Goal: Task Accomplishment & Management: Manage account settings

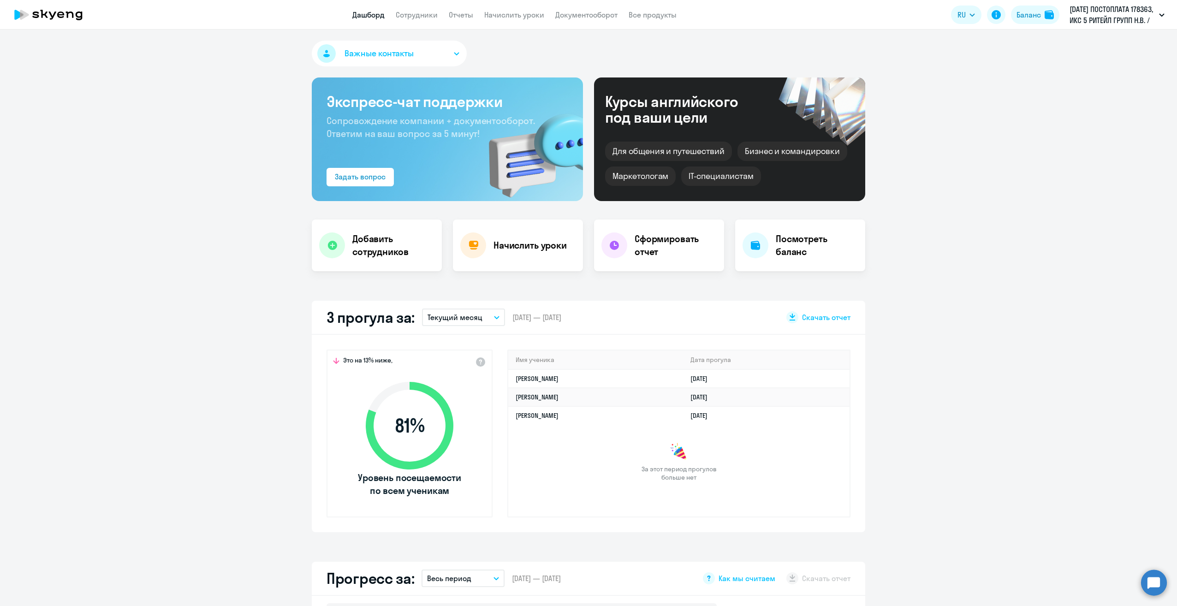
scroll to position [46, 0]
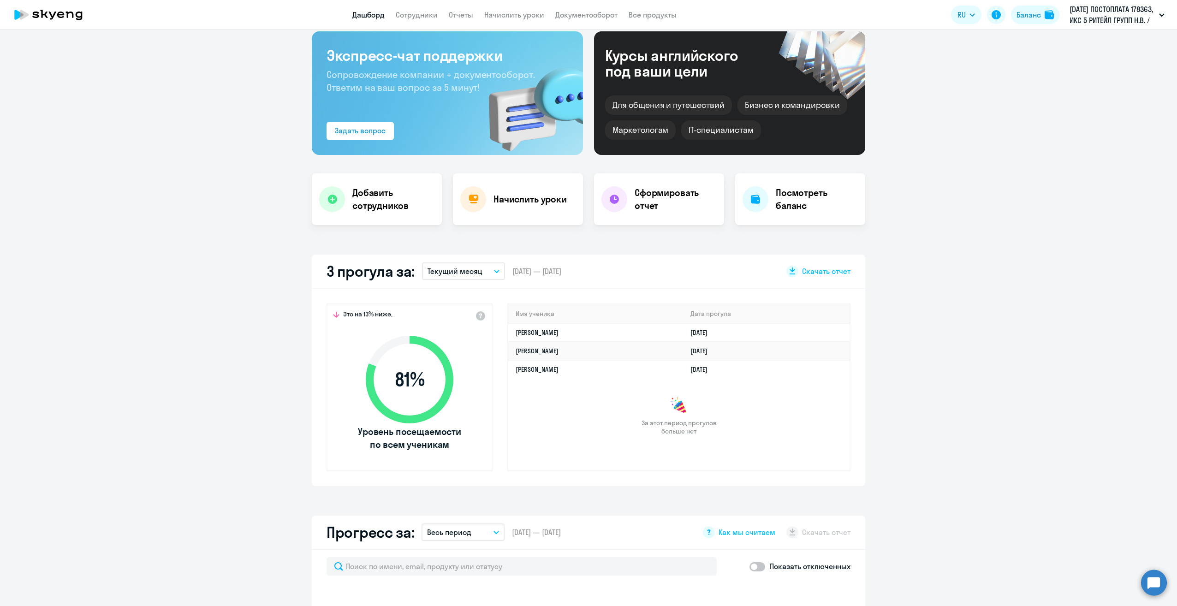
select select "30"
click at [433, 17] on link "Сотрудники" at bounding box center [417, 14] width 42 height 9
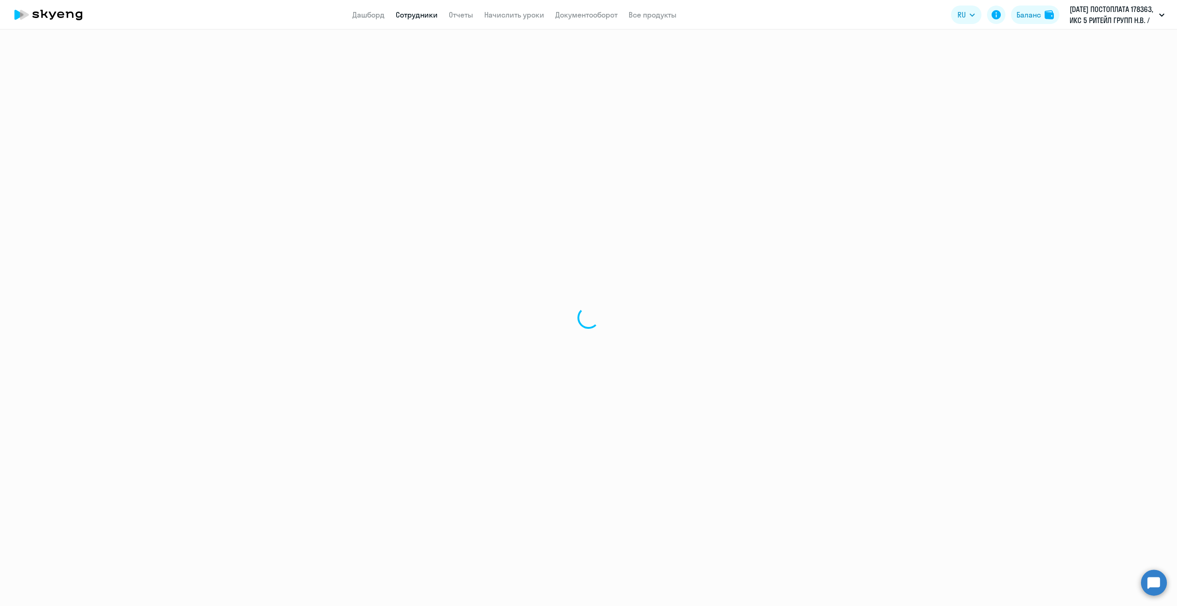
select select "30"
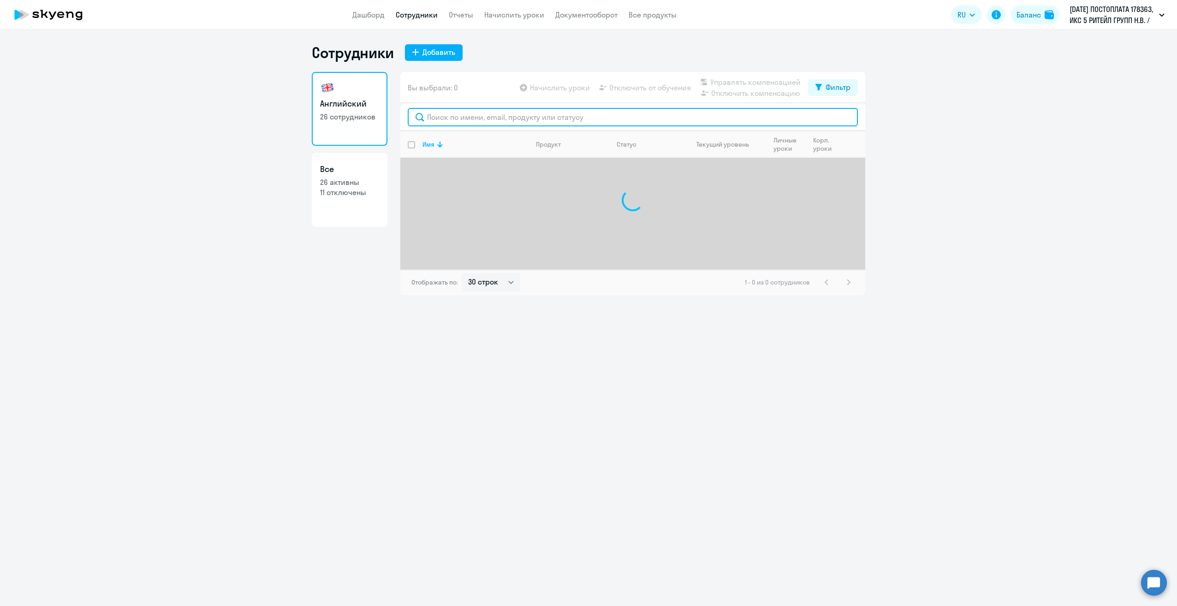
click at [463, 118] on input "text" at bounding box center [633, 117] width 450 height 18
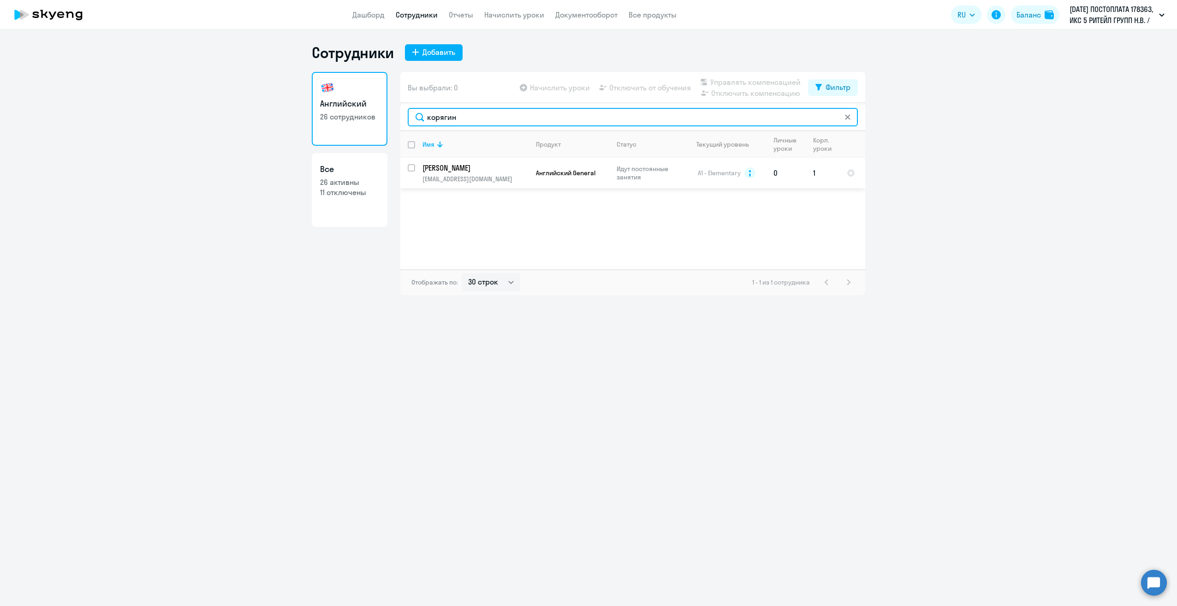
type input "корягин"
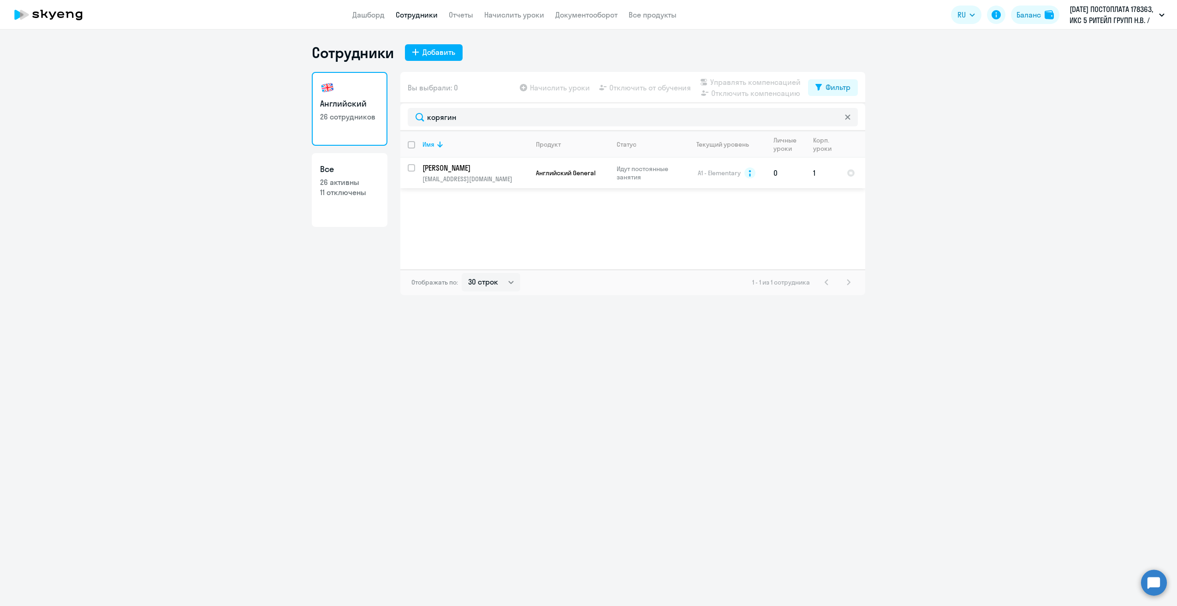
click at [438, 175] on p "[EMAIL_ADDRESS][DOMAIN_NAME]" at bounding box center [475, 179] width 106 height 8
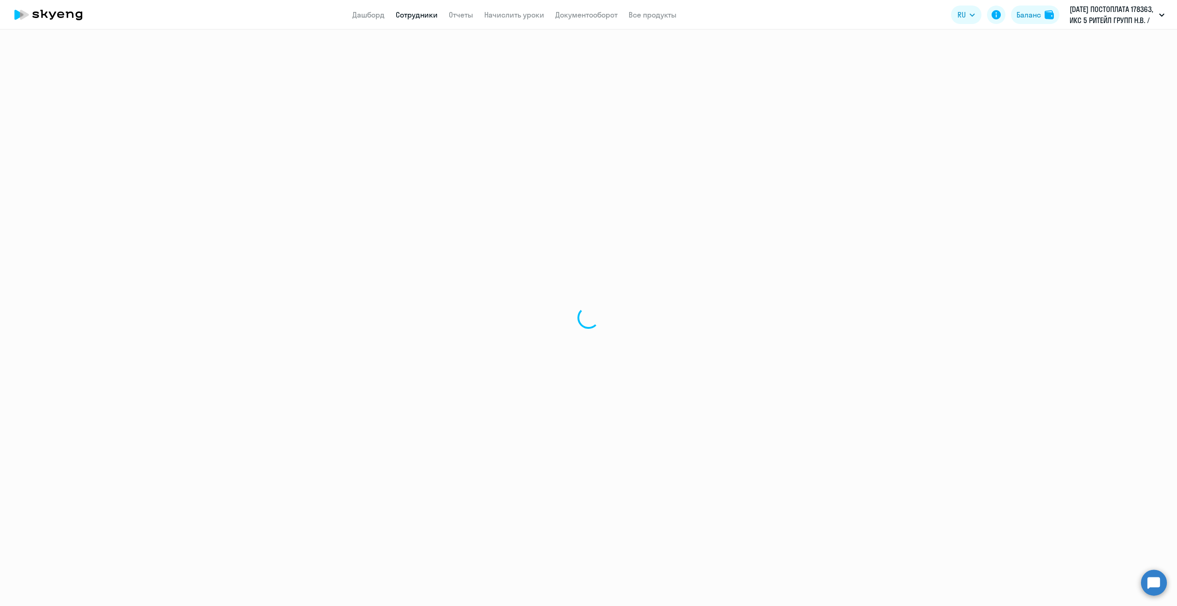
select select "english"
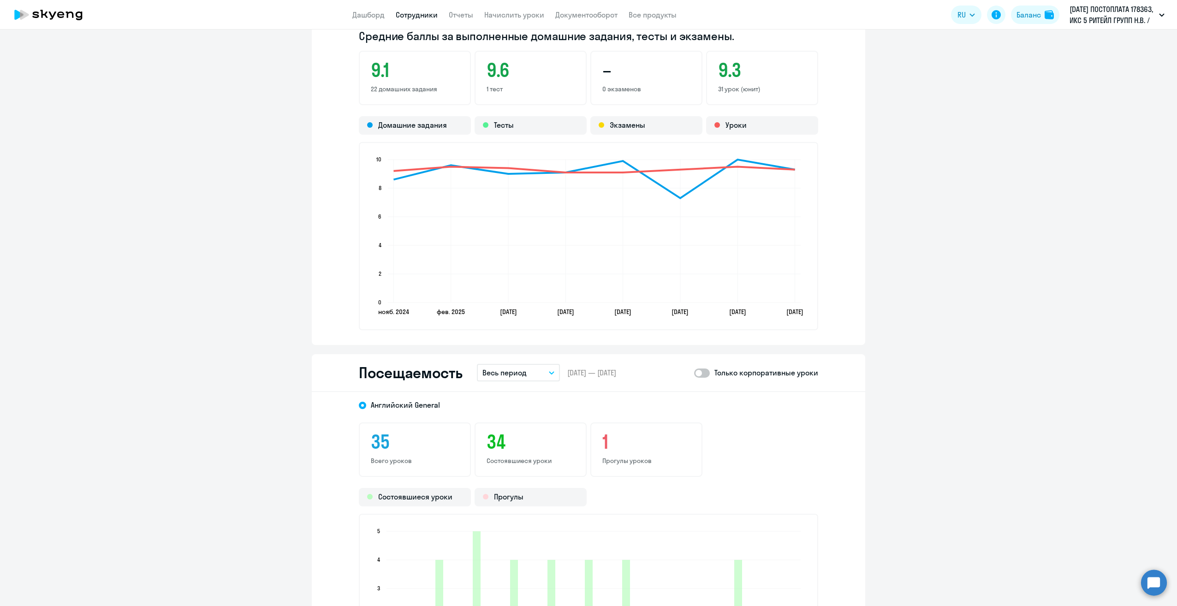
scroll to position [922, 0]
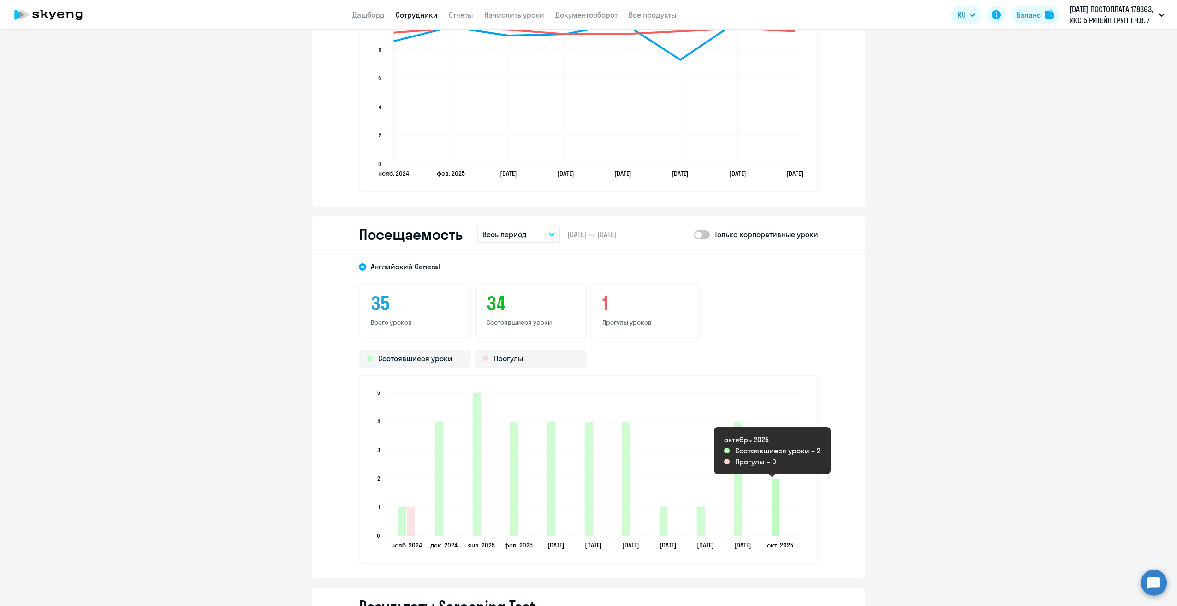
click at [775, 494] on icon "2025-10-07T21:00:00.000Z Состоявшиеся уроки 2" at bounding box center [775, 507] width 8 height 57
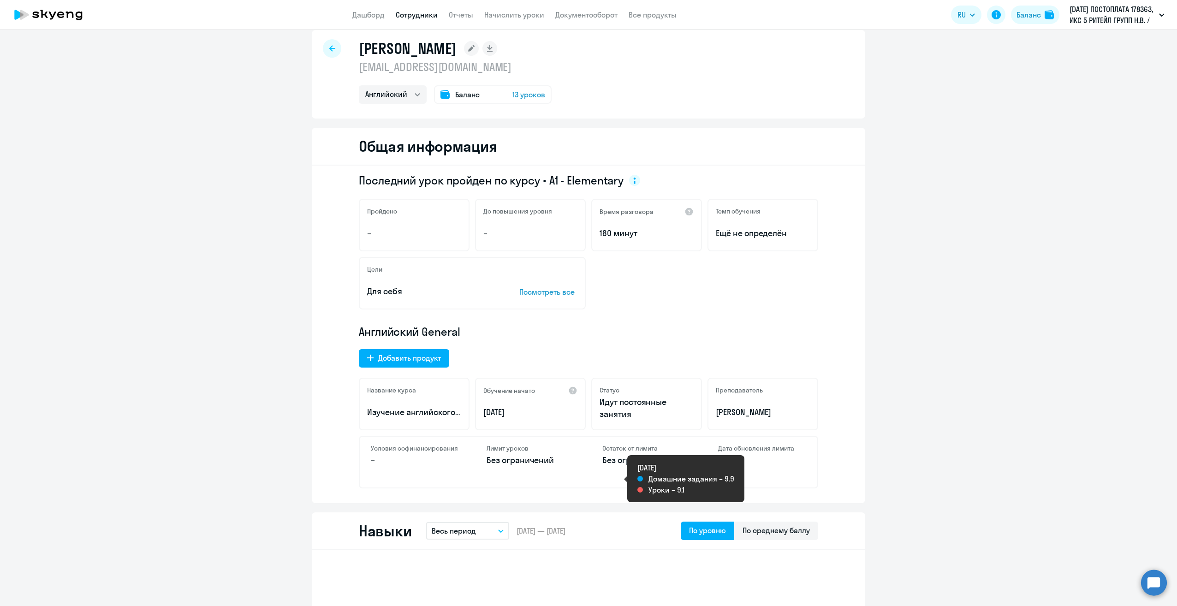
scroll to position [0, 0]
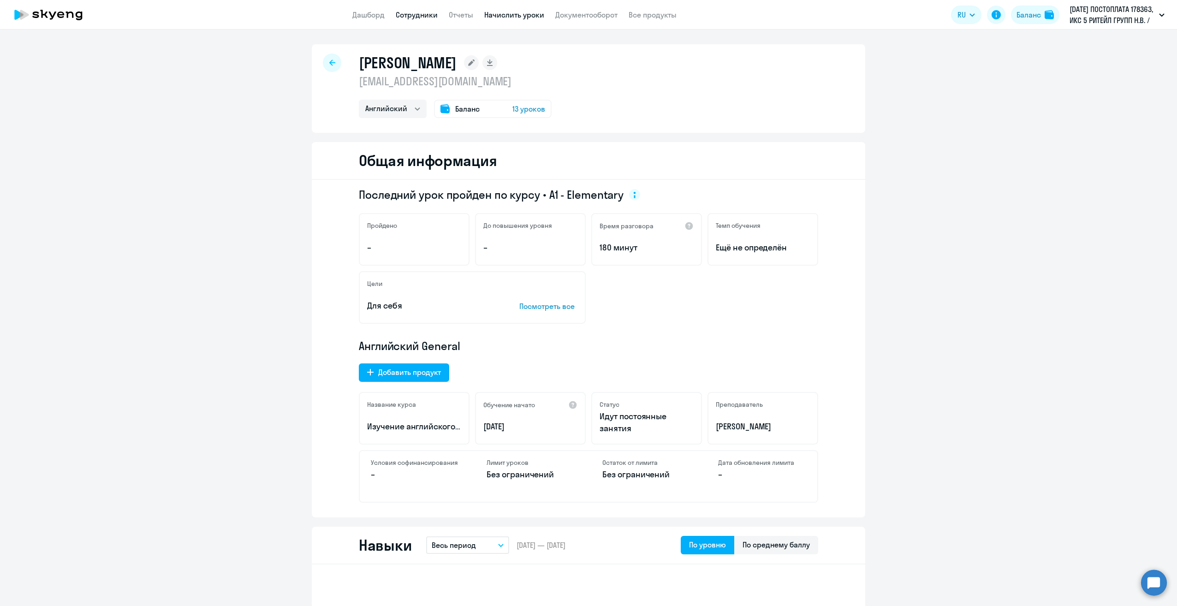
click at [510, 17] on link "Начислить уроки" at bounding box center [514, 14] width 60 height 9
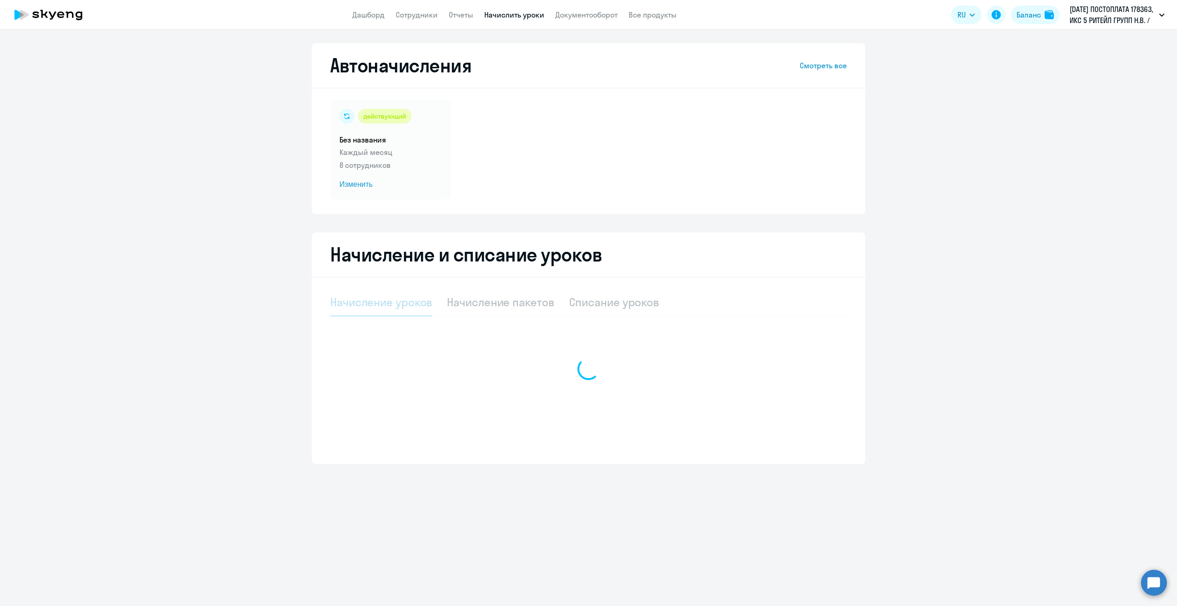
select select "10"
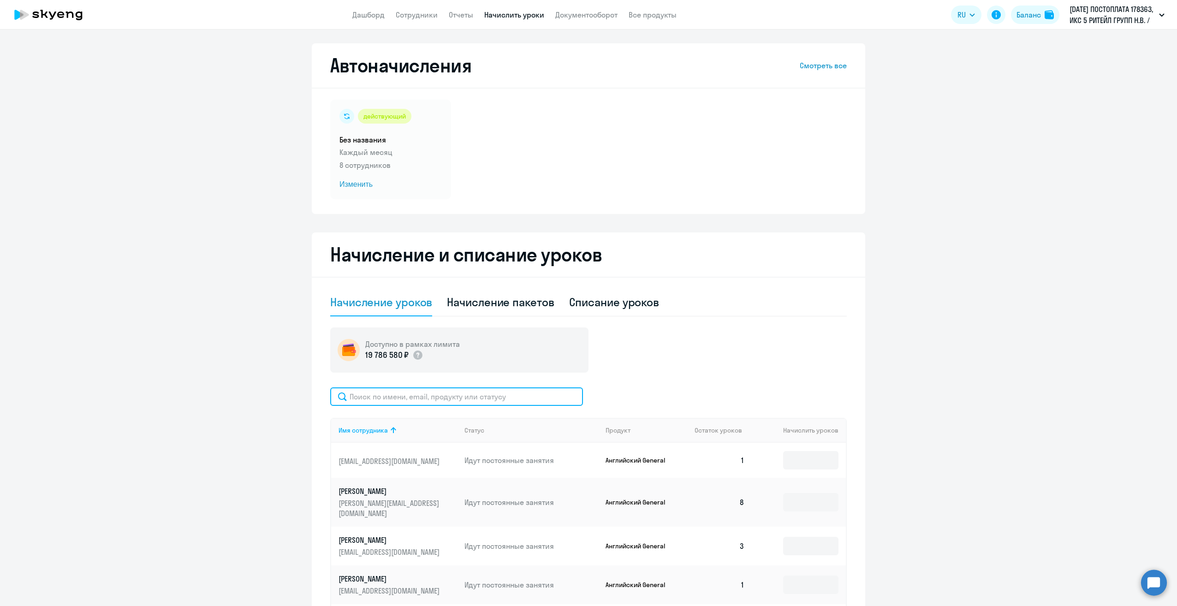
click at [464, 396] on input "text" at bounding box center [456, 396] width 253 height 18
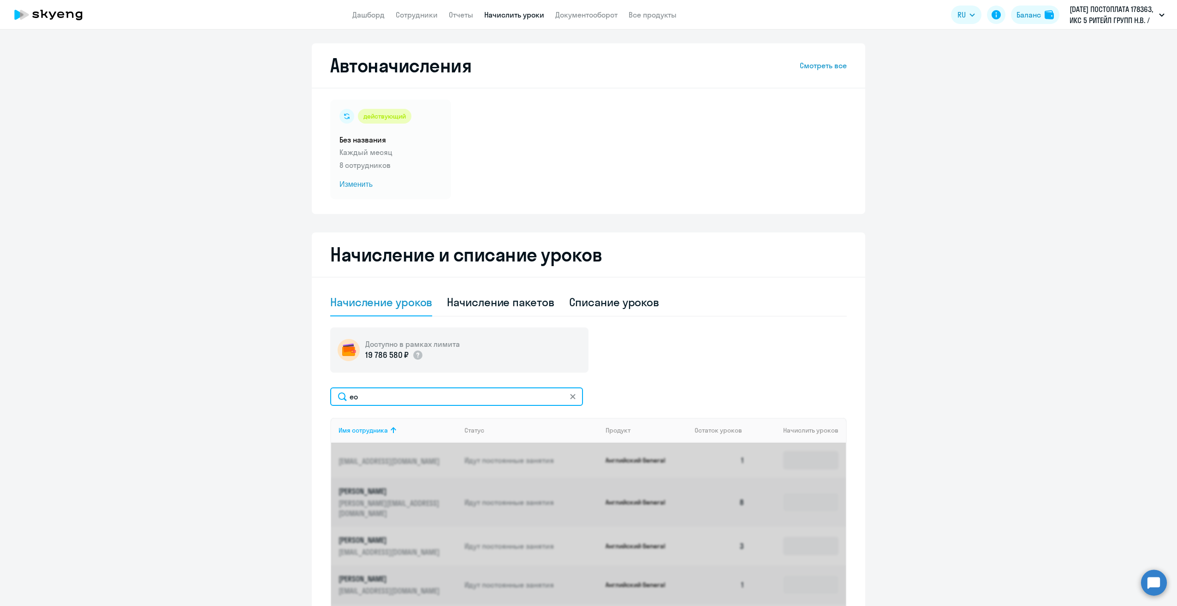
type input "е"
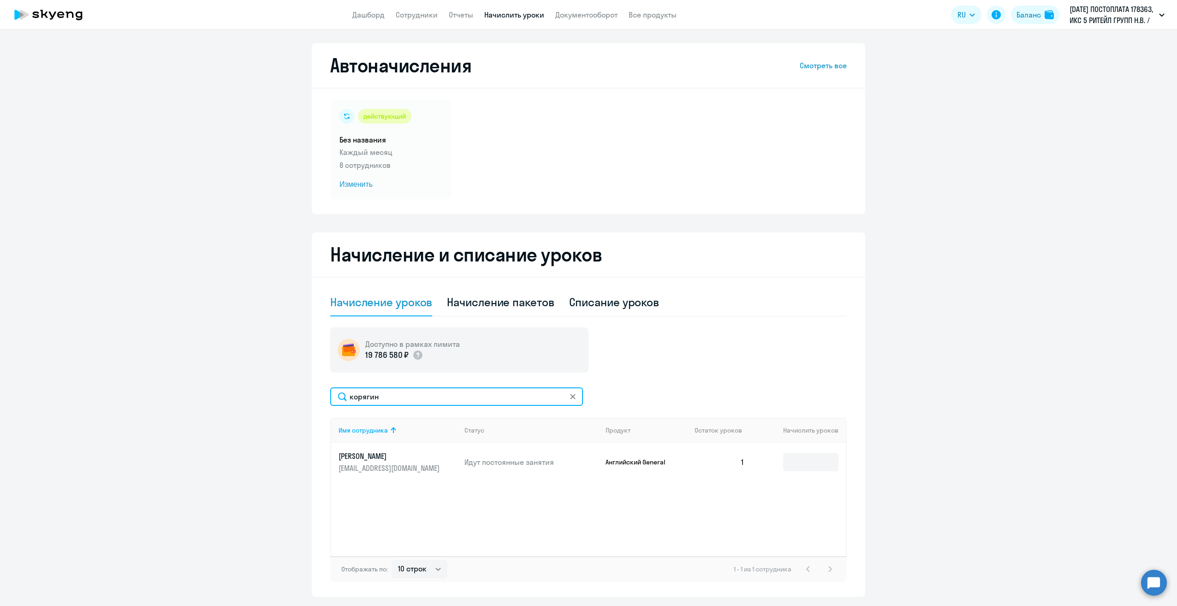
type input "корягин"
click at [789, 463] on input at bounding box center [810, 462] width 55 height 18
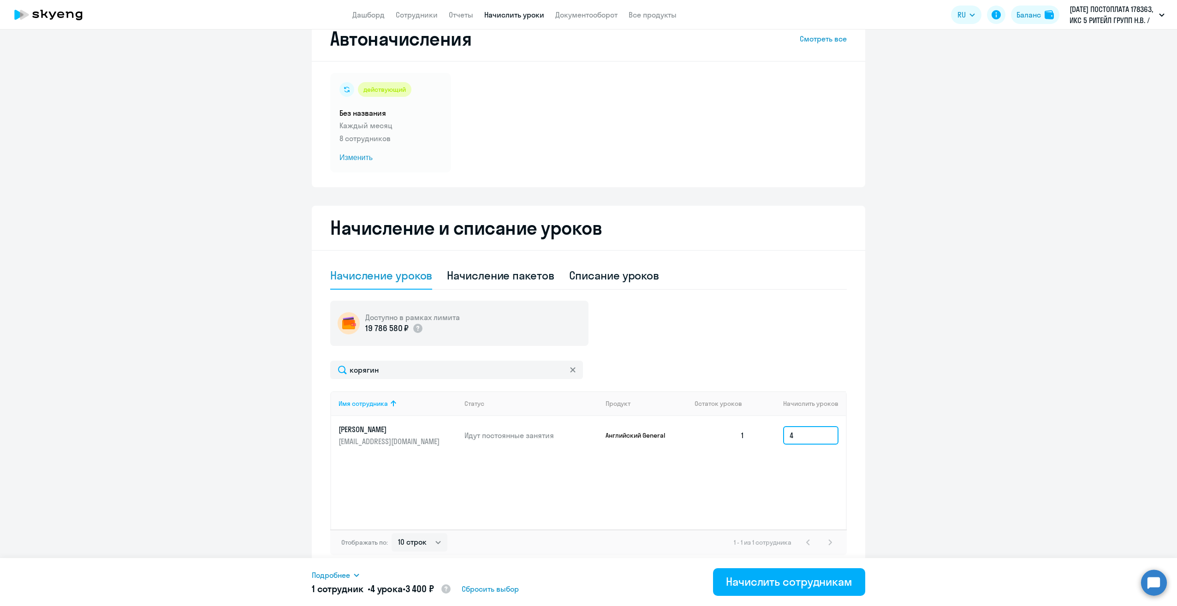
scroll to position [28, 0]
type input "4"
click at [735, 571] on button "Начислить сотрудникам" at bounding box center [789, 582] width 152 height 28
